Goal: Information Seeking & Learning: Learn about a topic

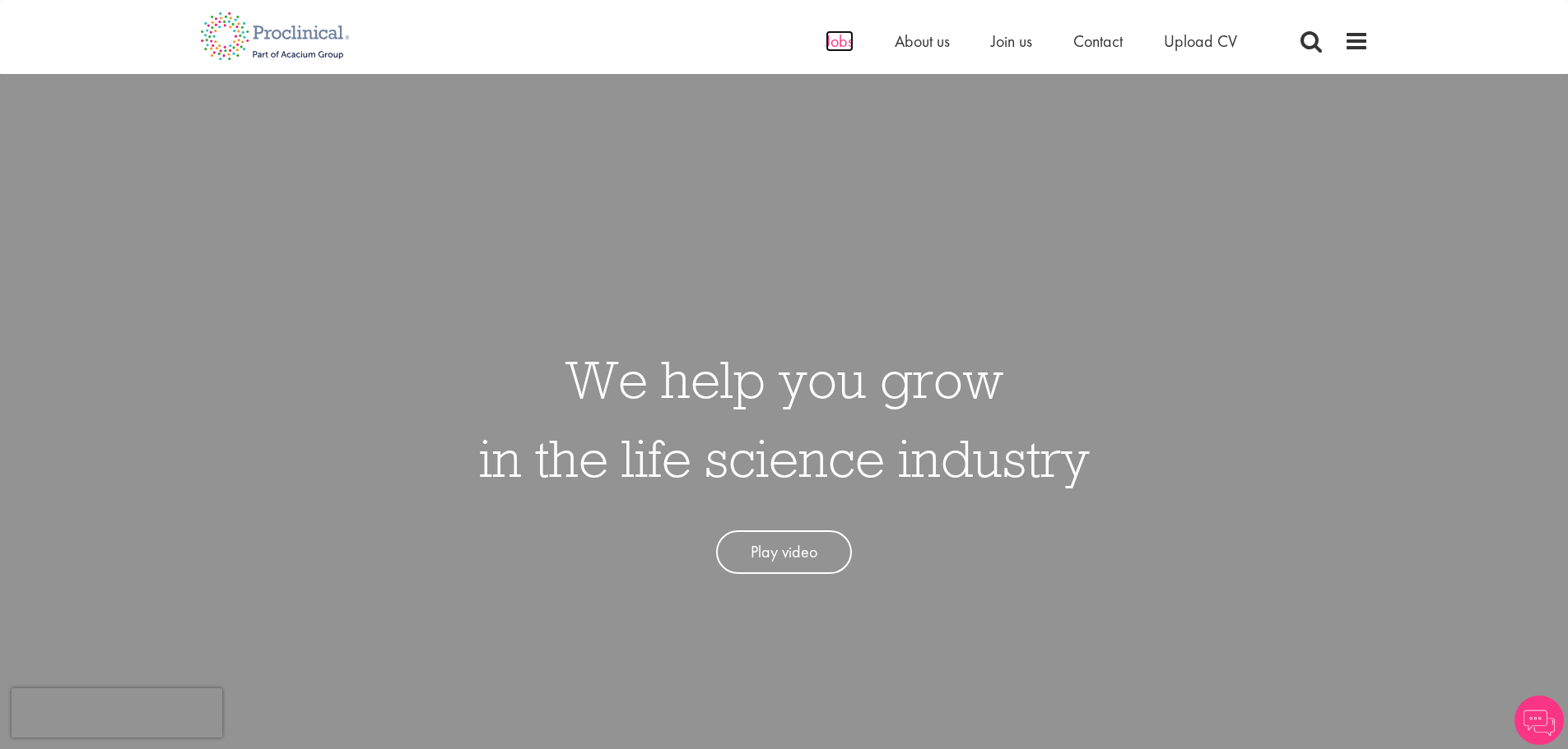
click at [828, 46] on span "Jobs" at bounding box center [840, 41] width 28 height 21
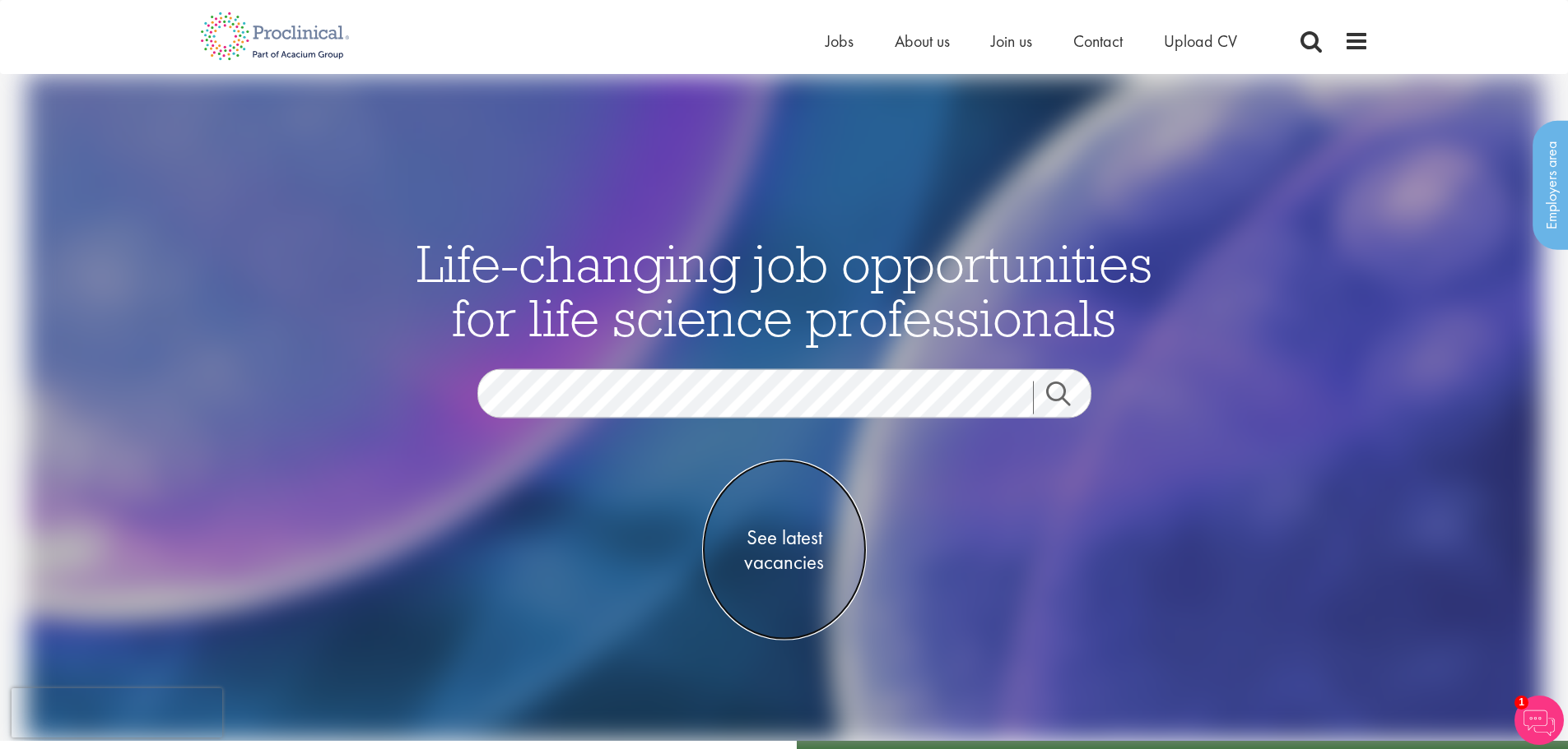
click at [788, 546] on span "See latest vacancies" at bounding box center [784, 550] width 164 height 50
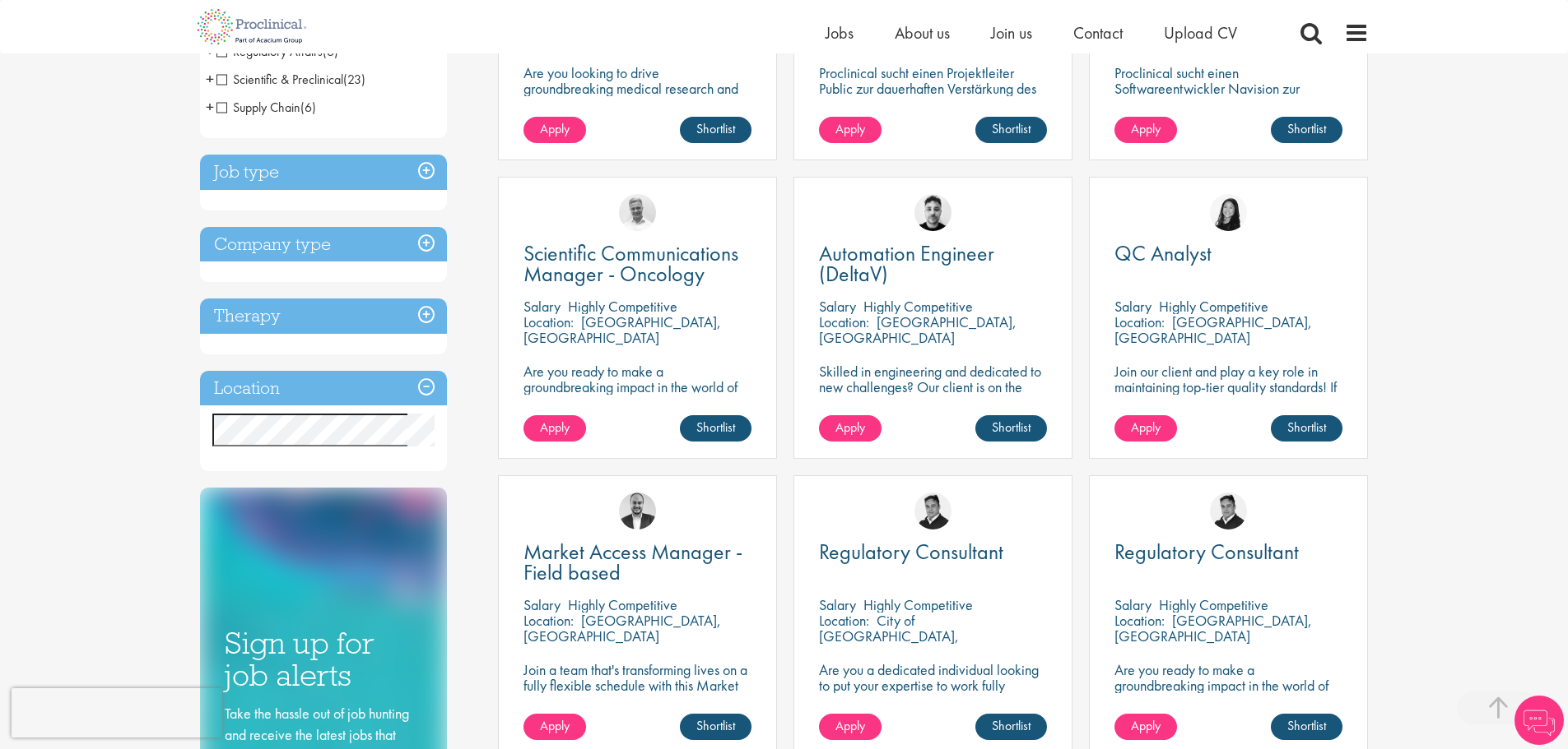
scroll to position [493, 0]
click at [428, 386] on h3 "Location" at bounding box center [323, 388] width 247 height 35
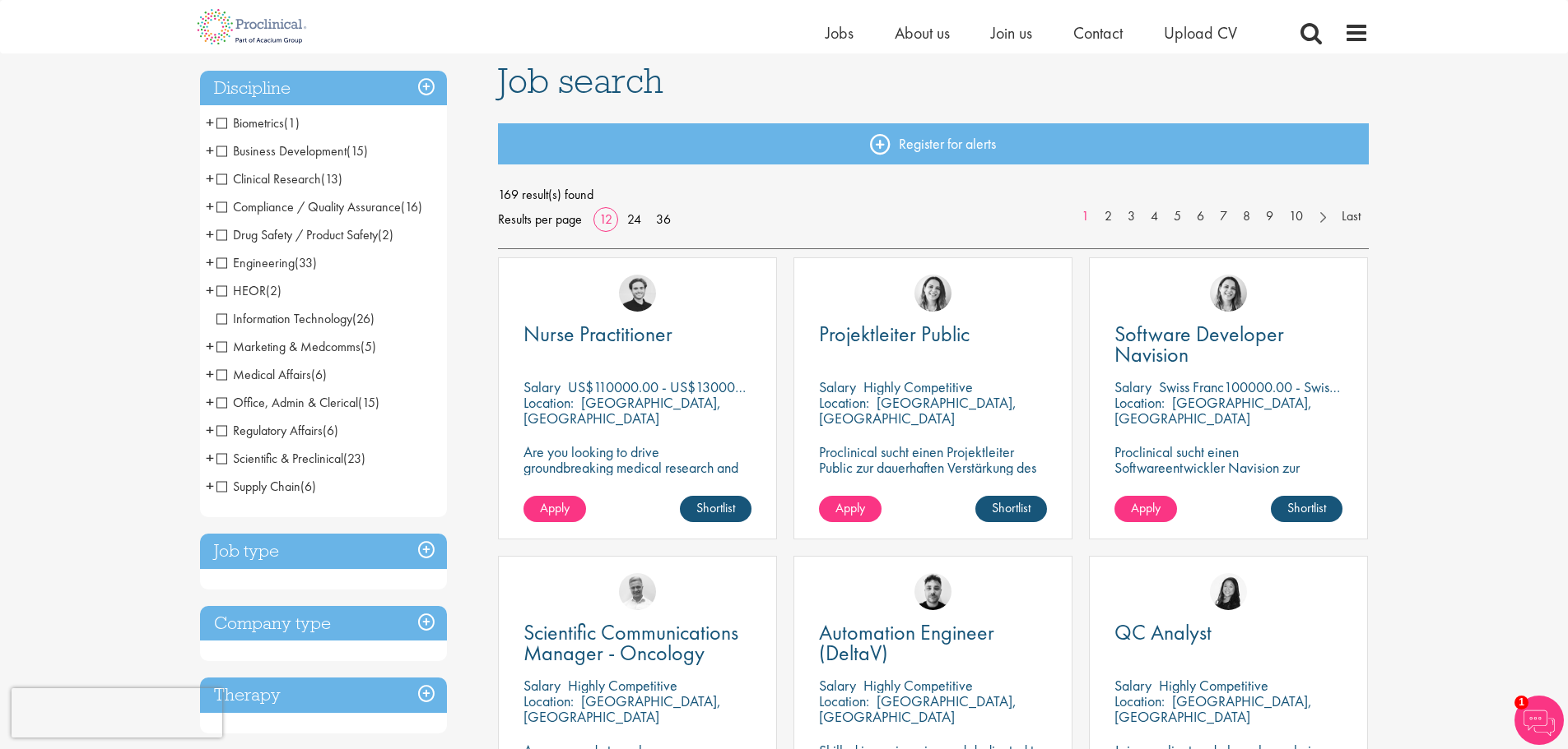
scroll to position [83, 0]
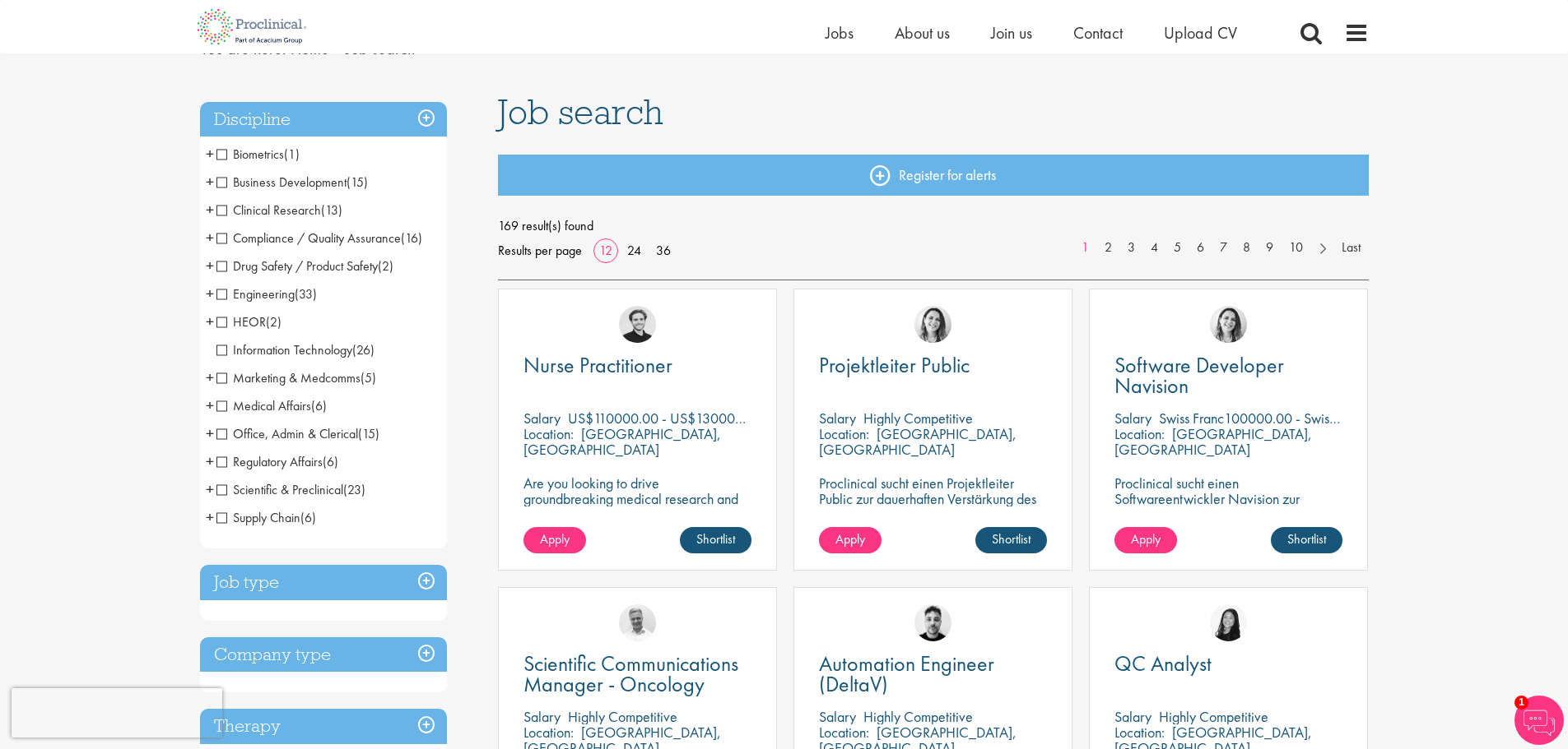
click at [428, 120] on h3 "Discipline" at bounding box center [323, 120] width 247 height 35
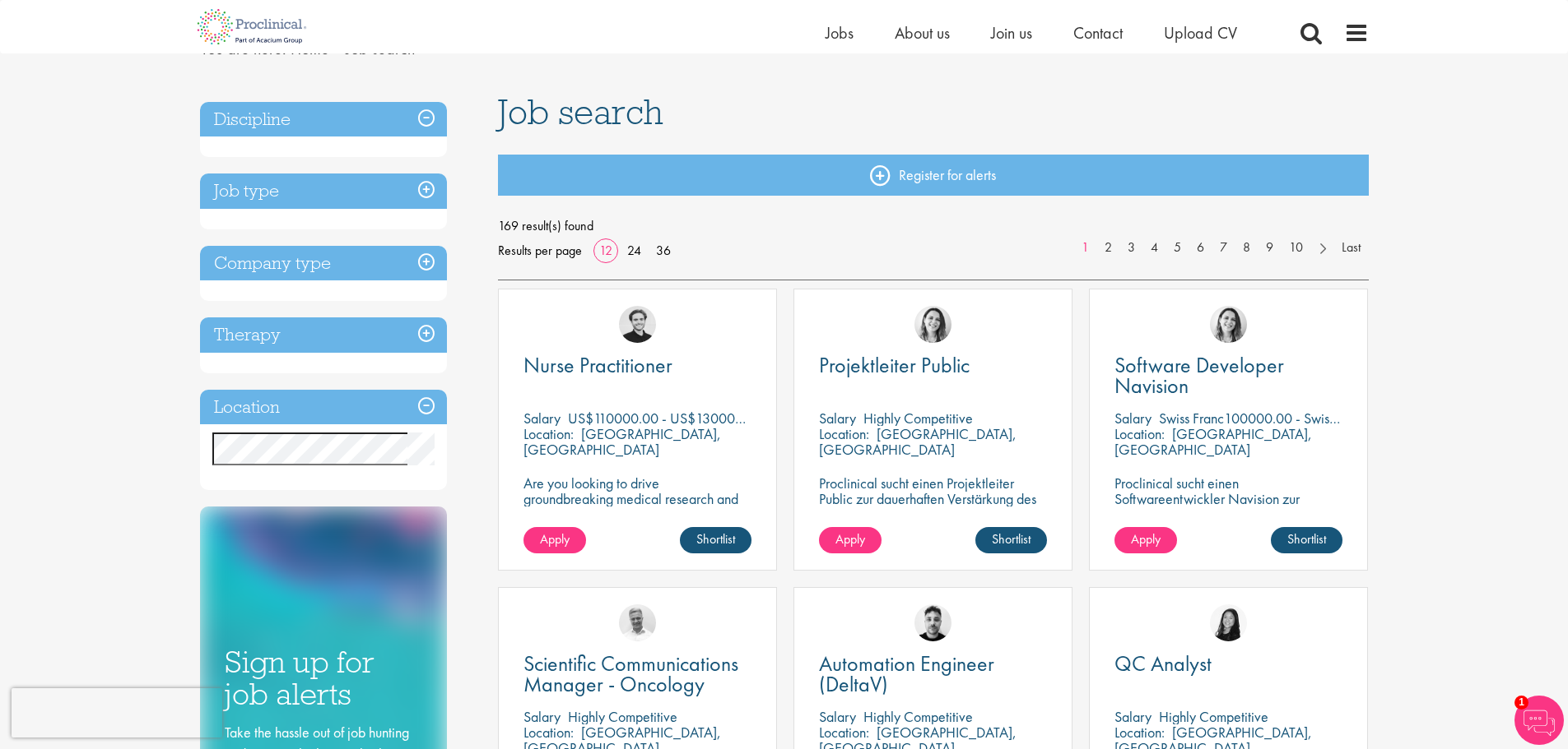
click at [419, 398] on h3 "Location" at bounding box center [323, 407] width 247 height 35
click at [428, 406] on h3 "Location" at bounding box center [323, 407] width 247 height 35
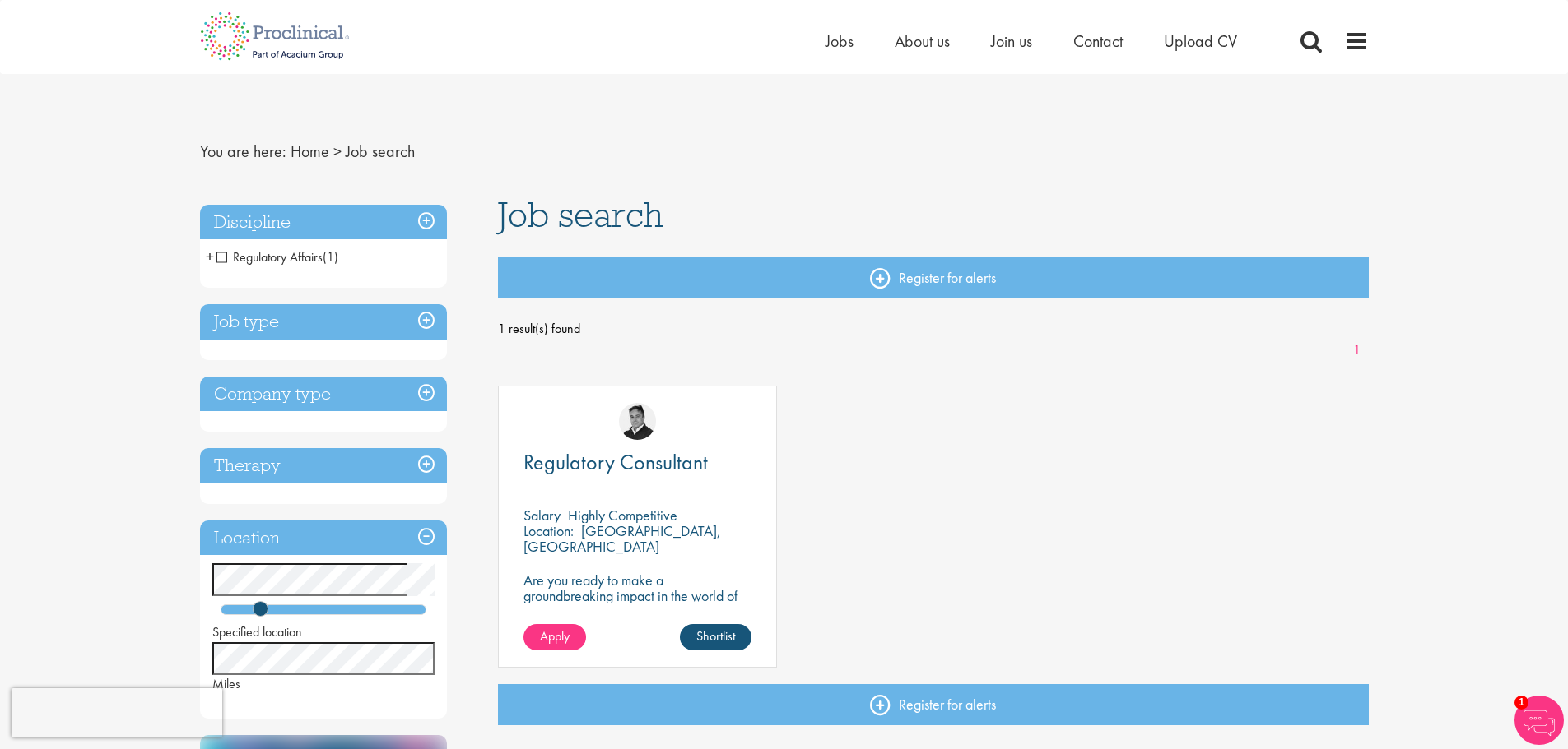
click at [433, 318] on h3 "Job type" at bounding box center [323, 322] width 247 height 35
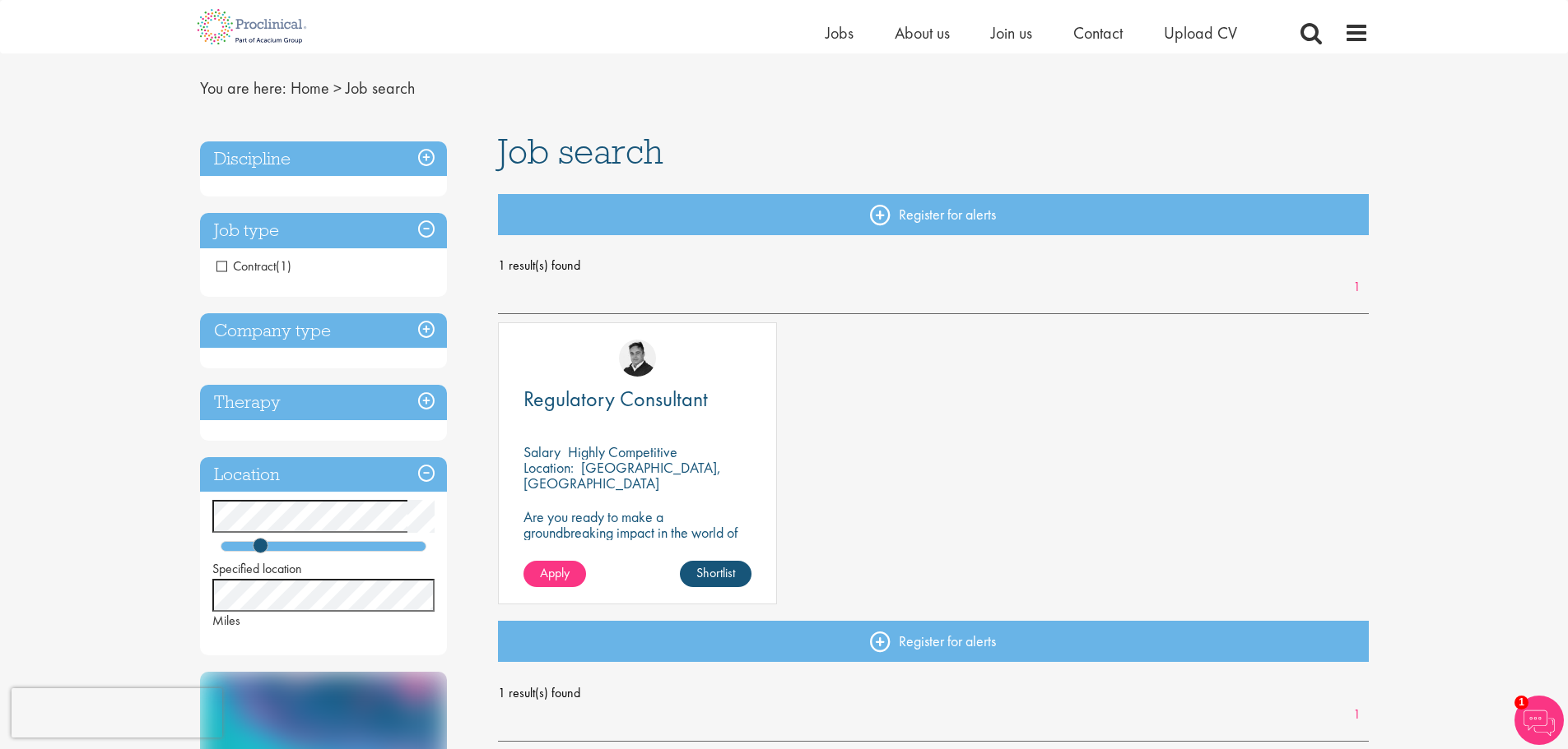
scroll to position [83, 0]
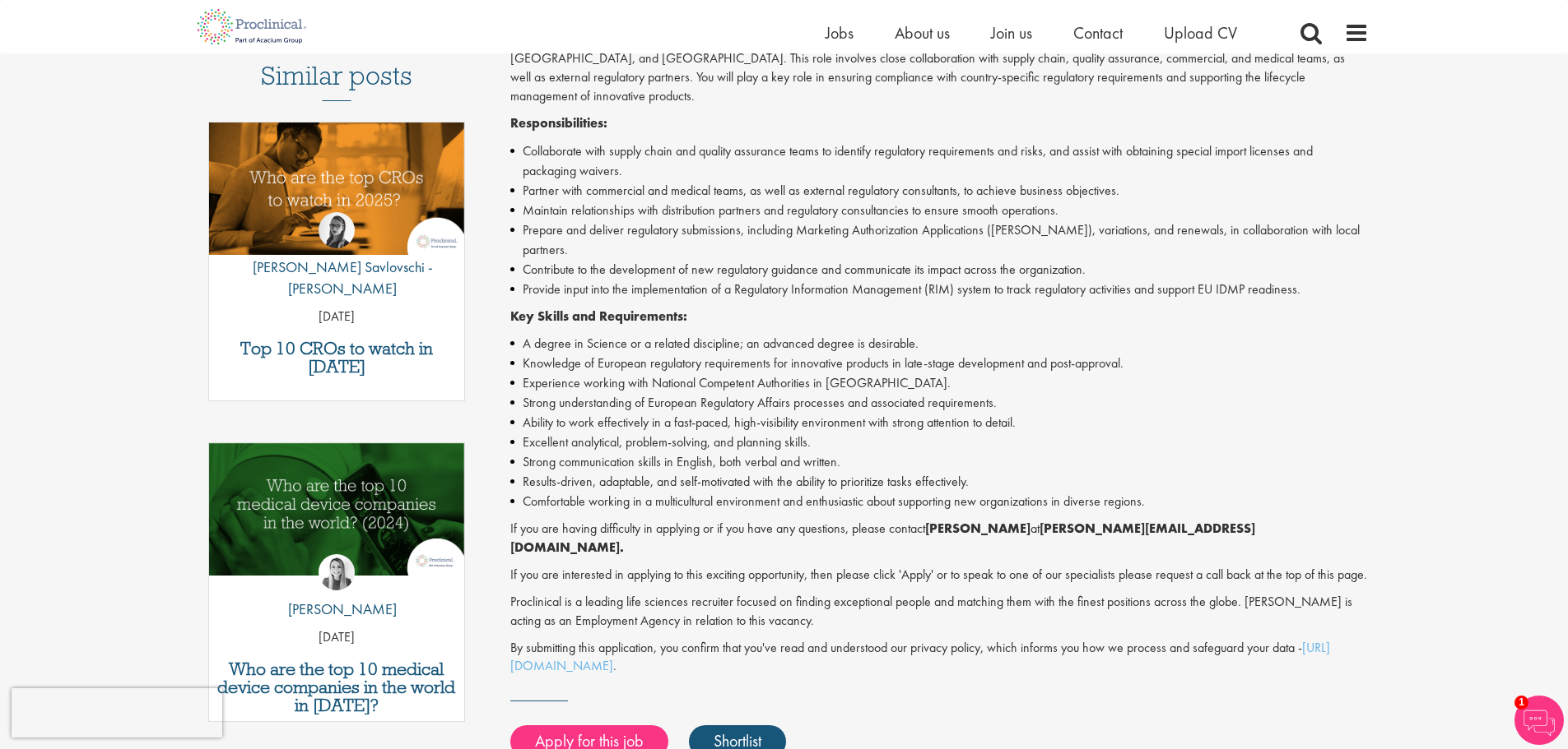
scroll to position [576, 0]
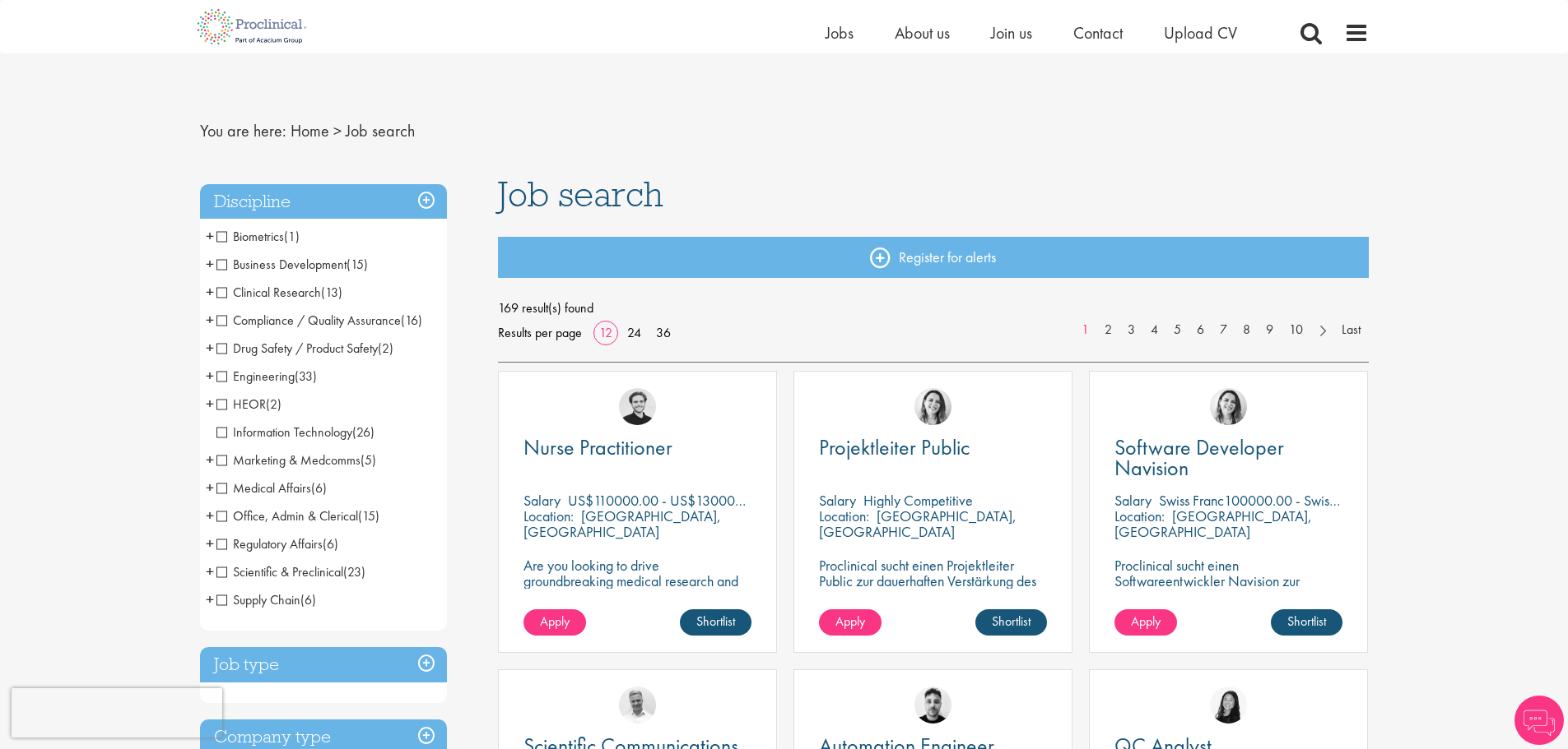
scroll to position [411, 0]
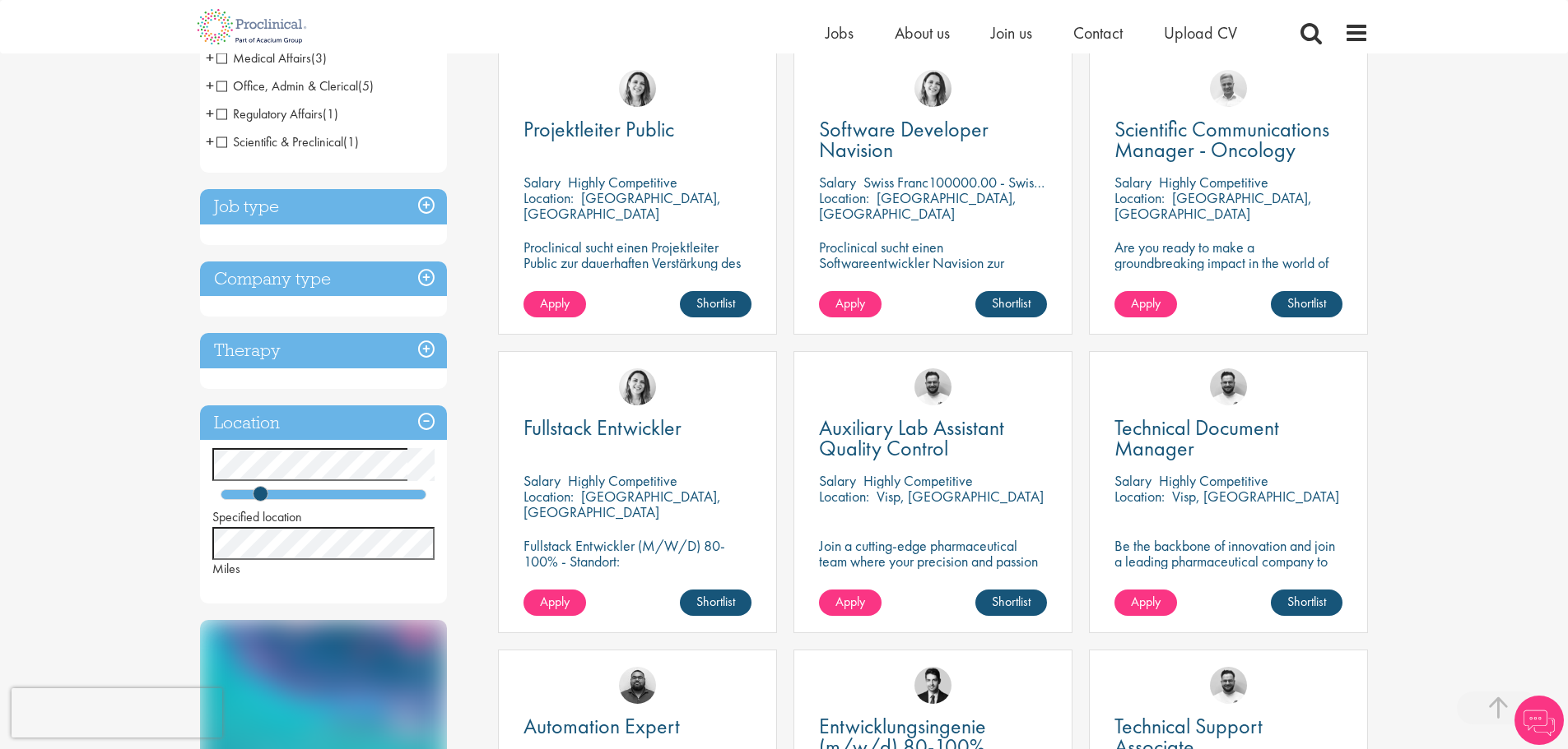
scroll to position [329, 0]
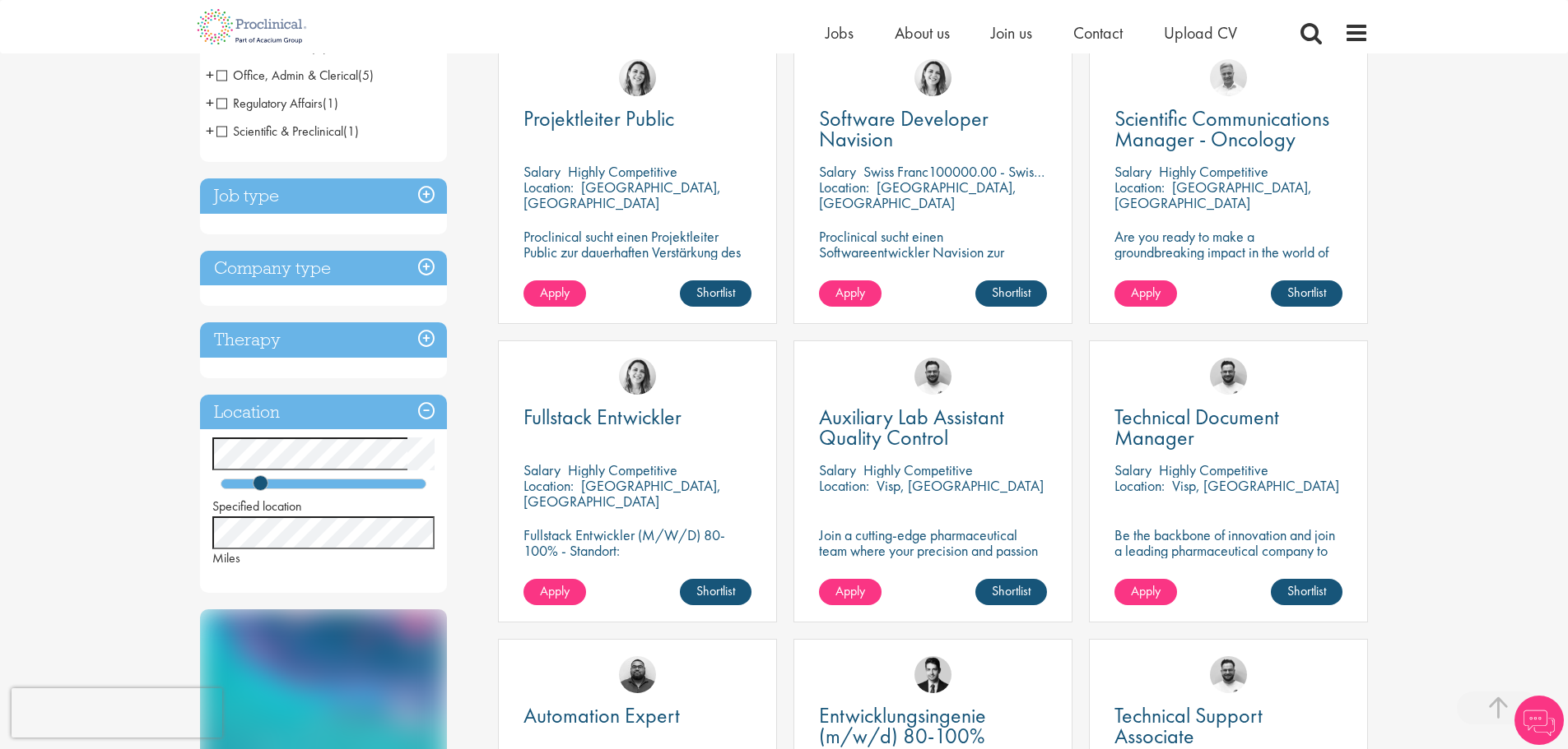
click at [419, 270] on h3 "Company type" at bounding box center [323, 269] width 247 height 35
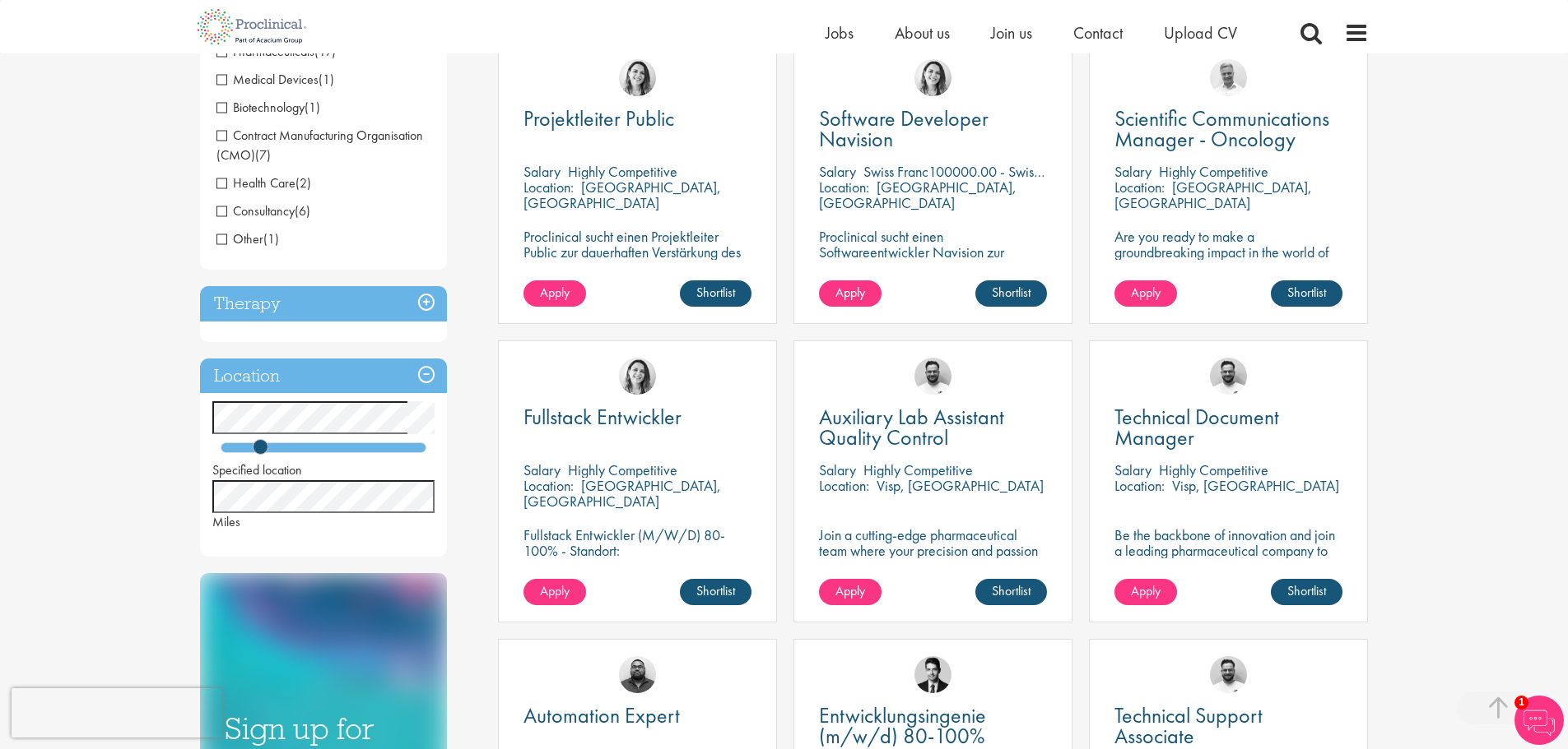
click at [416, 303] on h3 "Therapy" at bounding box center [323, 304] width 247 height 35
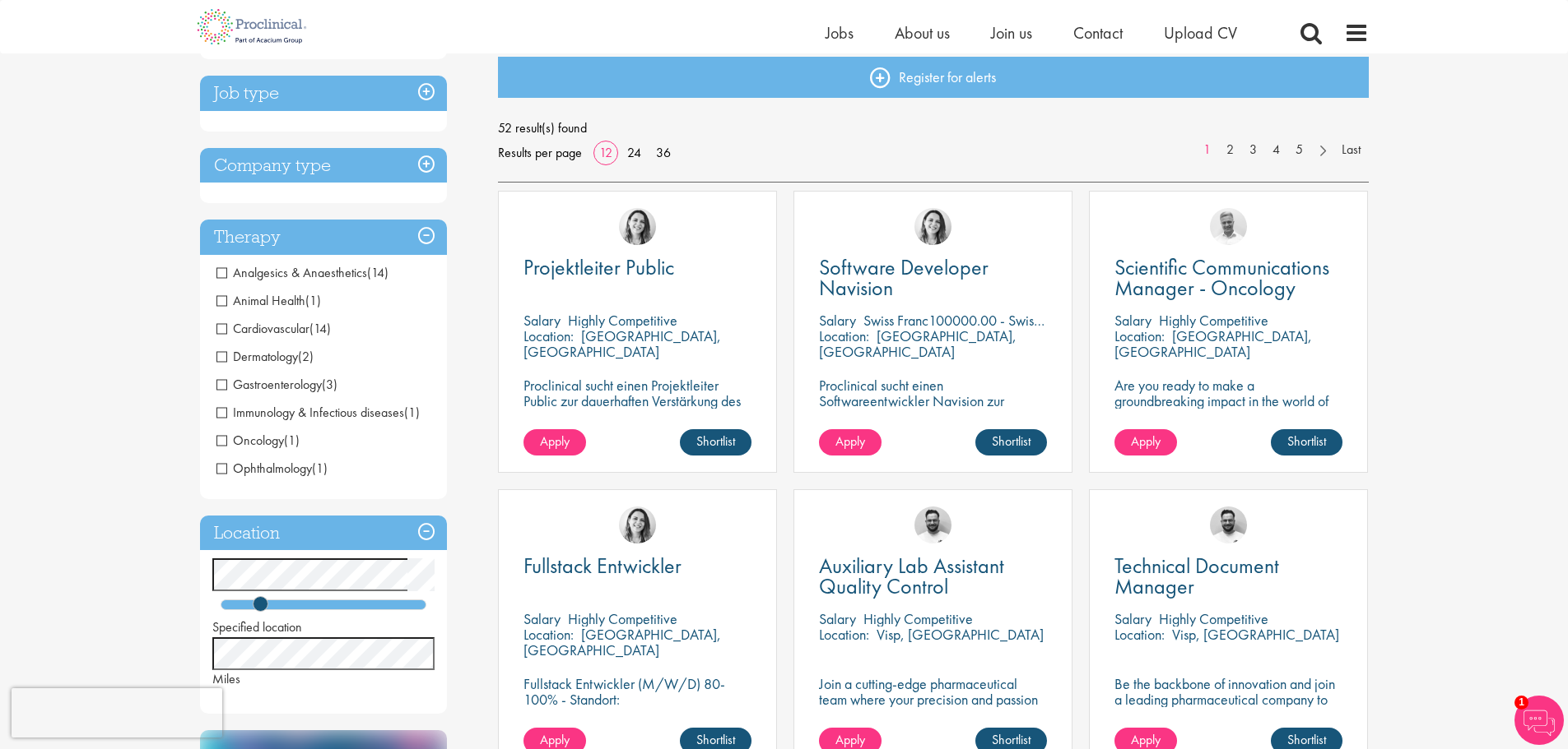
scroll to position [0, 0]
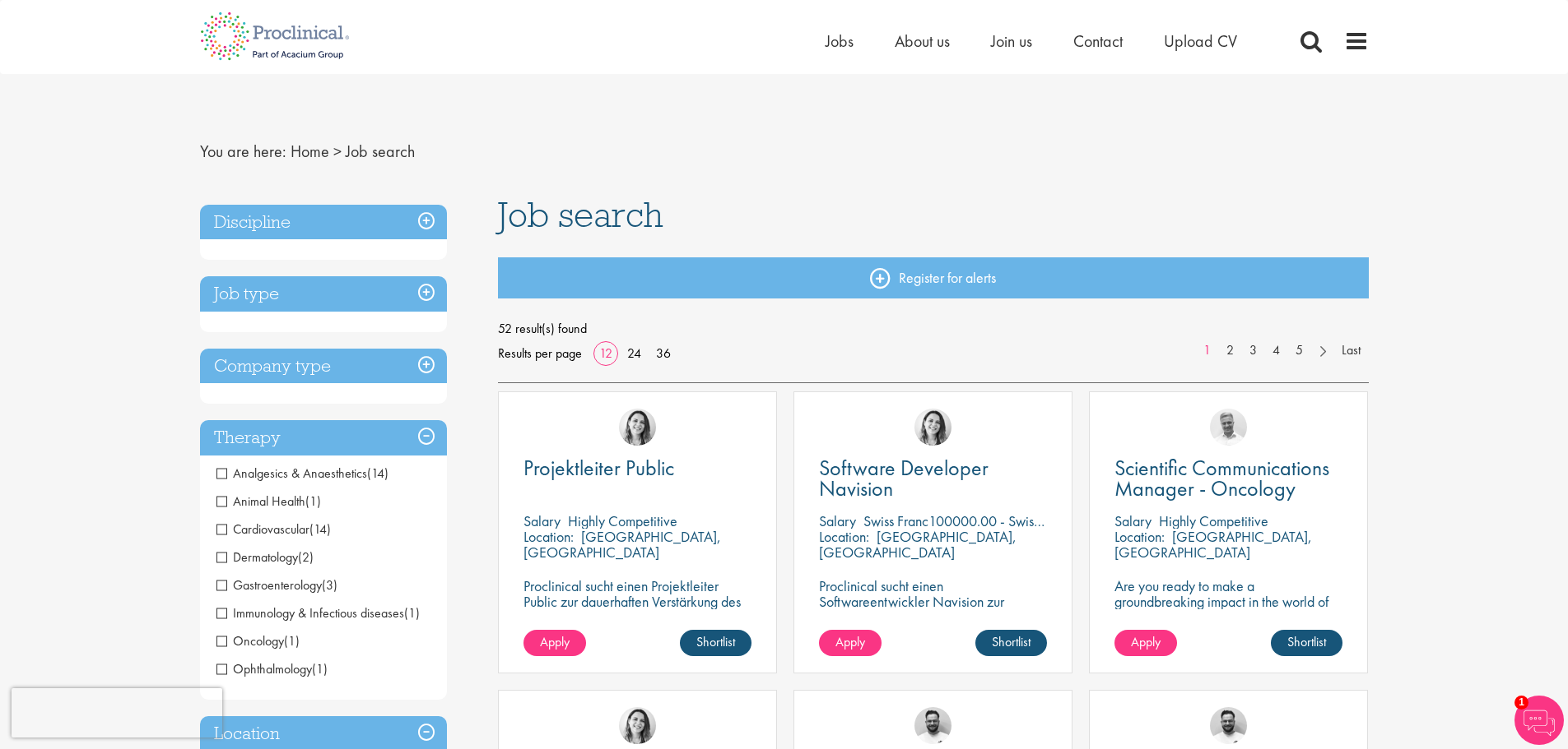
click at [425, 290] on h3 "Job type" at bounding box center [323, 294] width 247 height 35
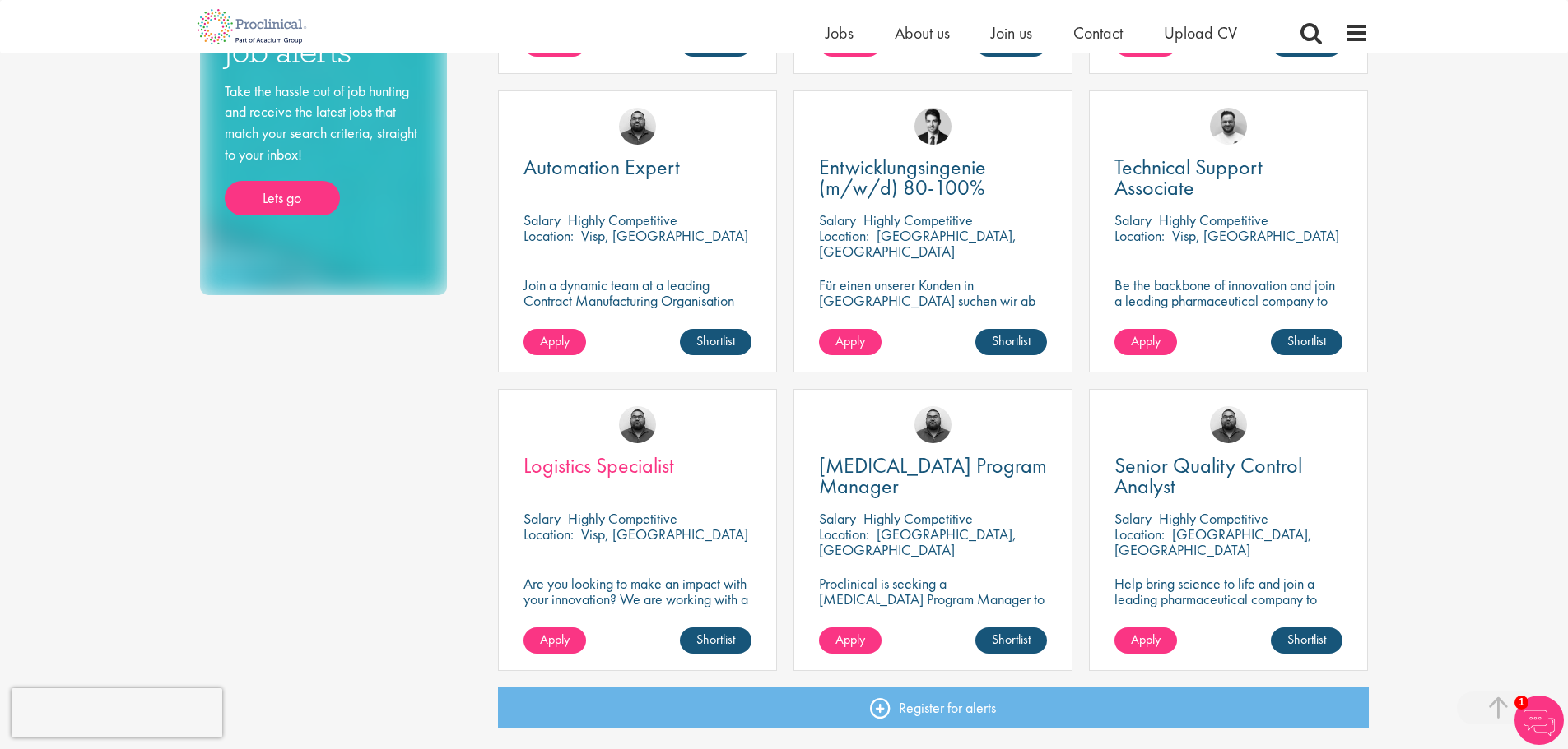
scroll to position [1152, 0]
